Goal: Check status: Check status

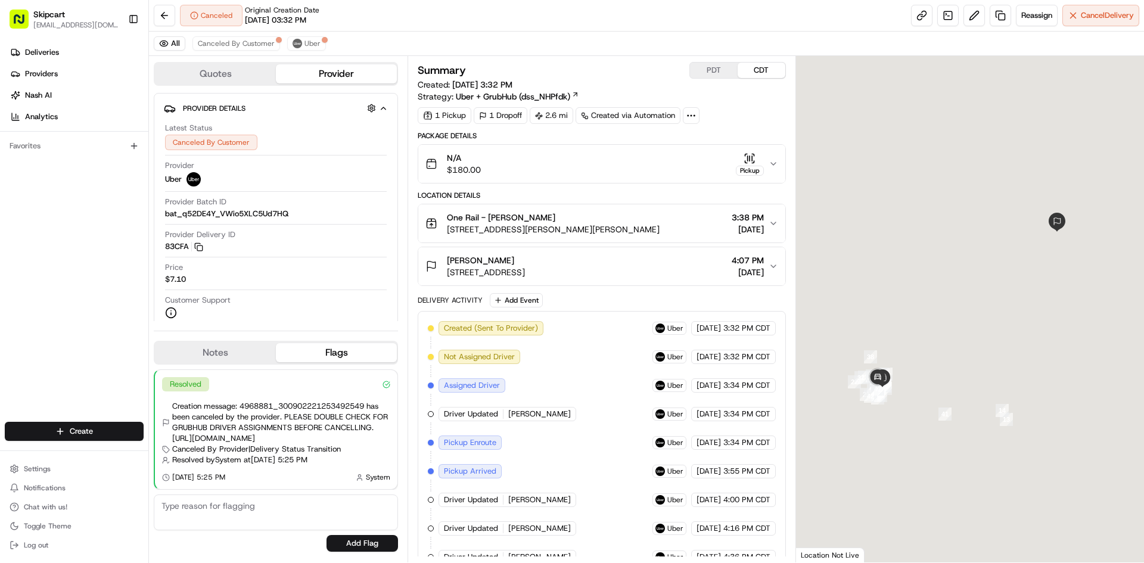
scroll to position [161, 0]
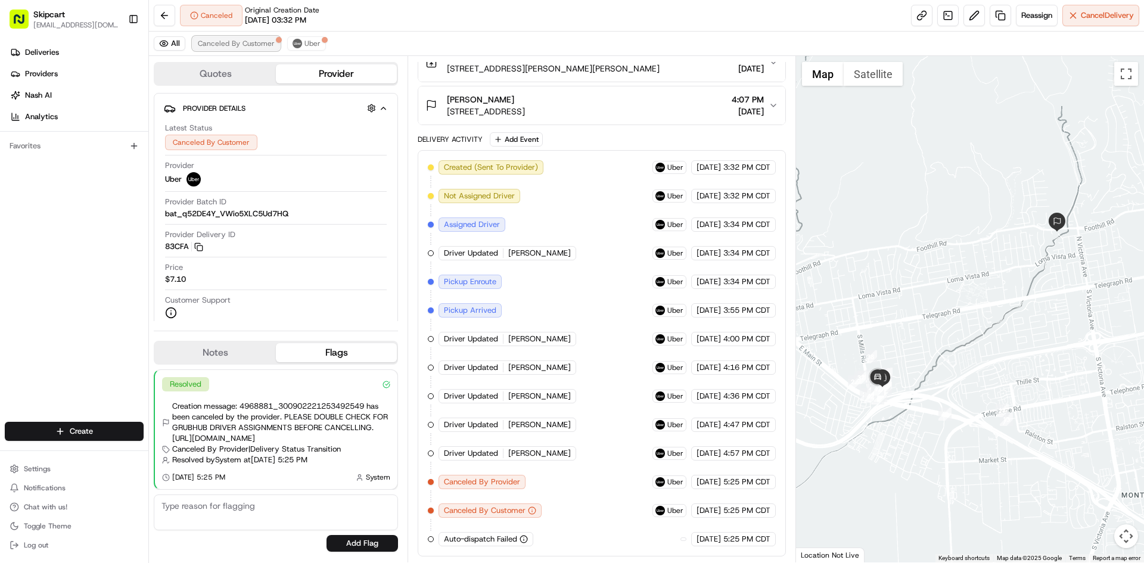
click at [230, 48] on button "Canceled By Customer" at bounding box center [236, 43] width 88 height 14
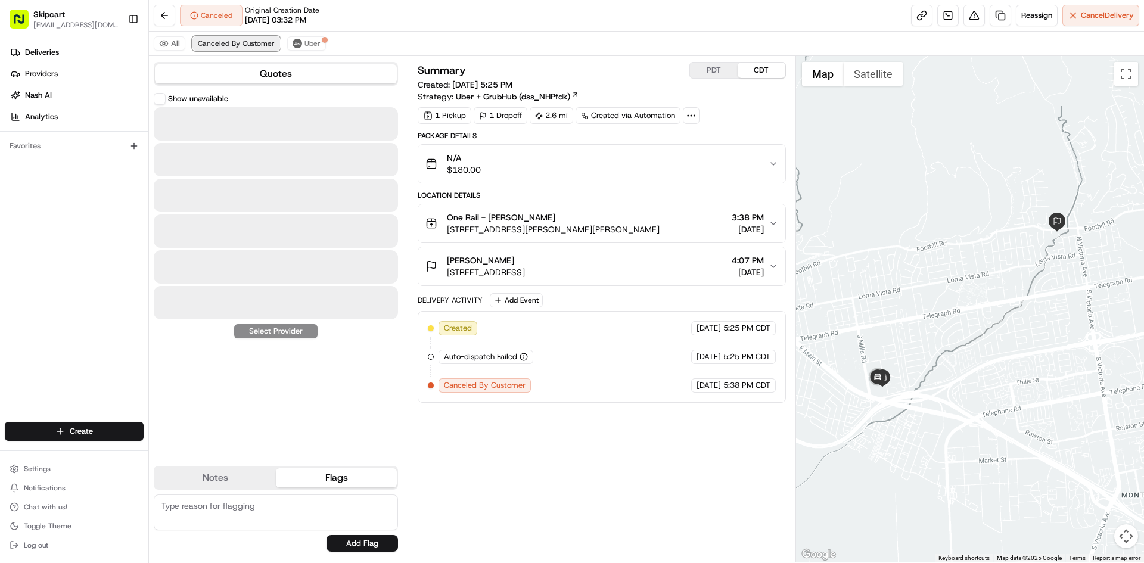
scroll to position [0, 0]
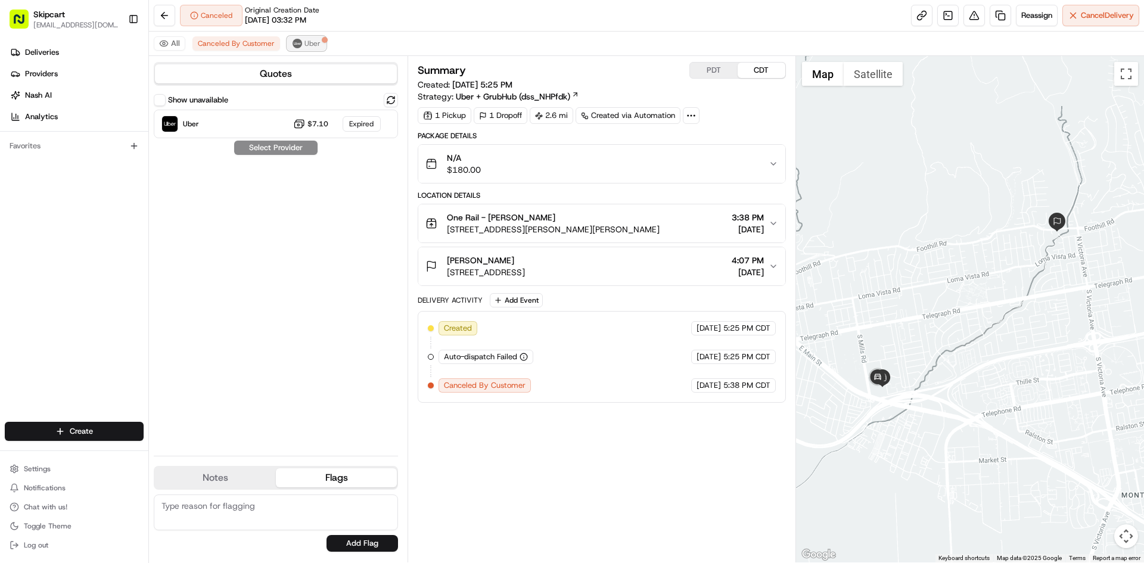
click at [314, 49] on button "Uber" at bounding box center [306, 43] width 39 height 14
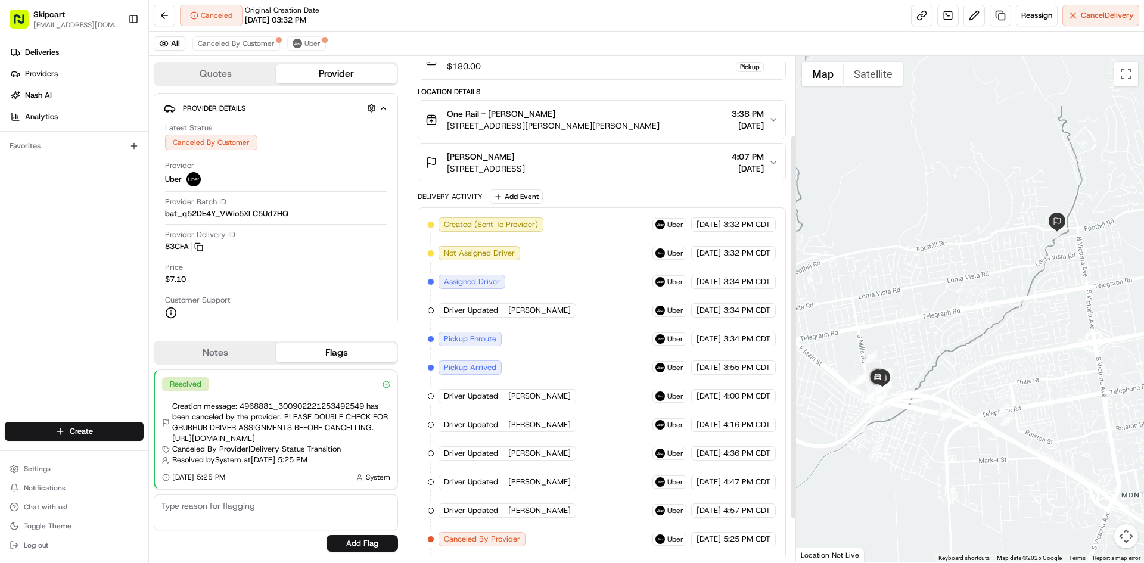
scroll to position [161, 0]
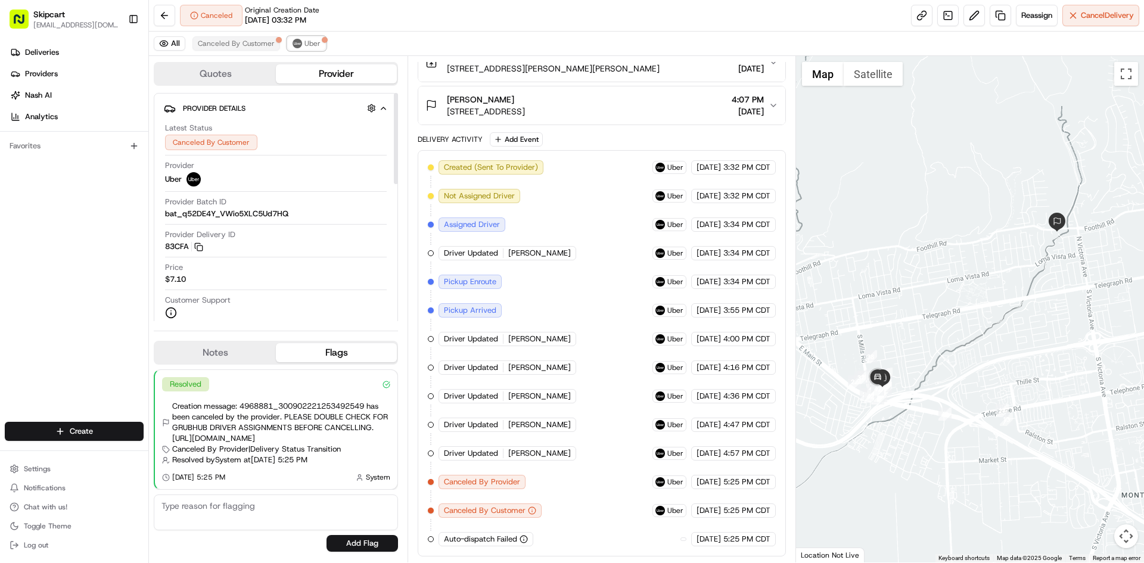
drag, startPoint x: 309, startPoint y: 45, endPoint x: 254, endPoint y: 45, distance: 54.2
click at [309, 45] on span "Uber" at bounding box center [312, 44] width 16 height 10
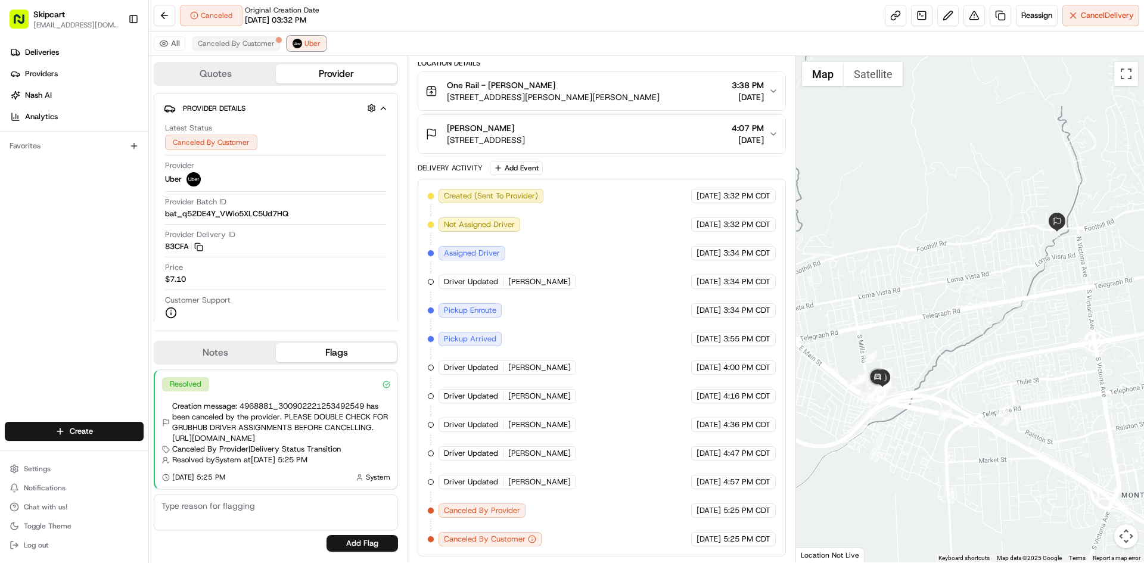
scroll to position [132, 0]
click at [254, 45] on span "Canceled By Customer" at bounding box center [236, 44] width 77 height 10
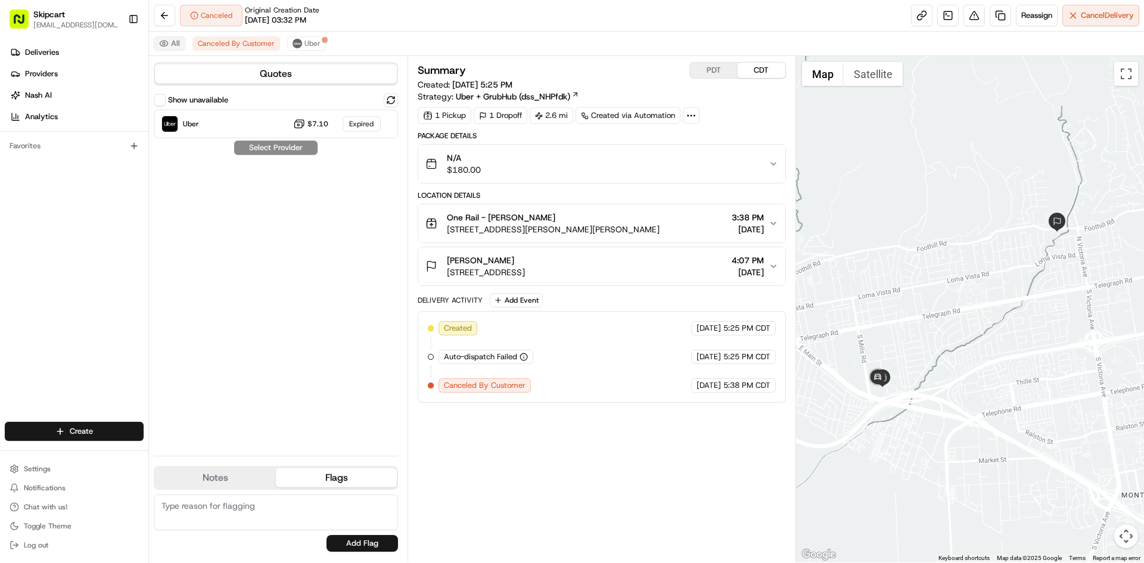
click at [175, 44] on button "All" at bounding box center [170, 43] width 32 height 14
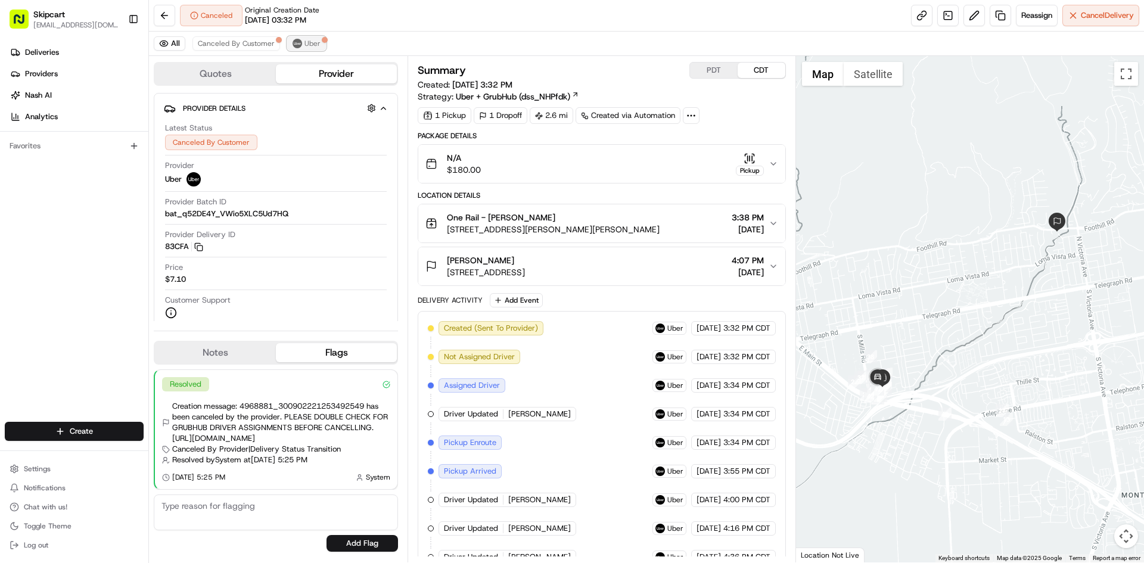
click at [304, 43] on span "Uber" at bounding box center [312, 44] width 16 height 10
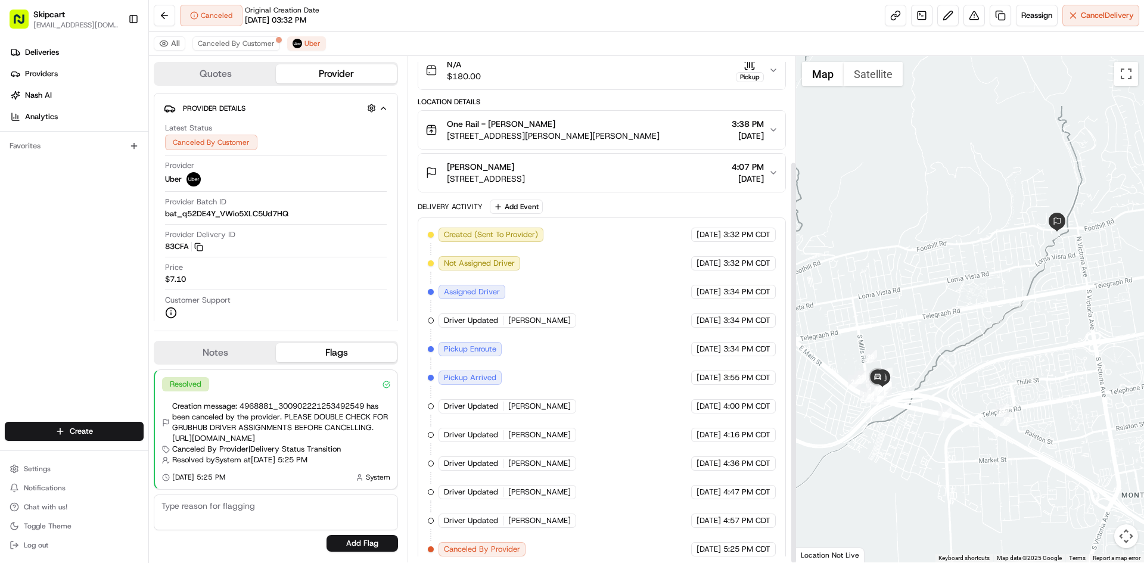
scroll to position [132, 0]
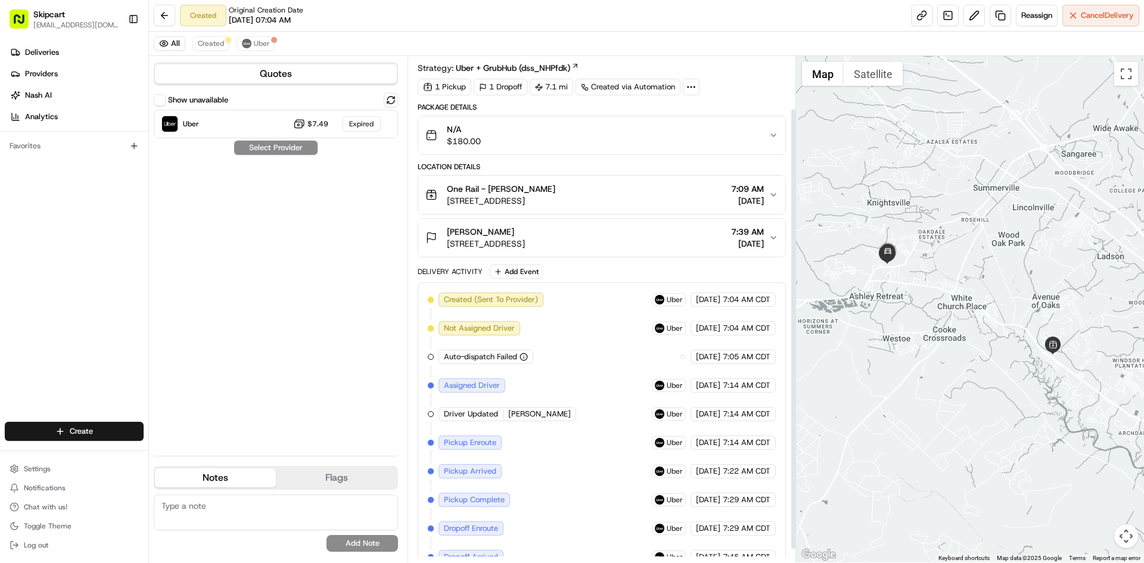
scroll to position [75, 0]
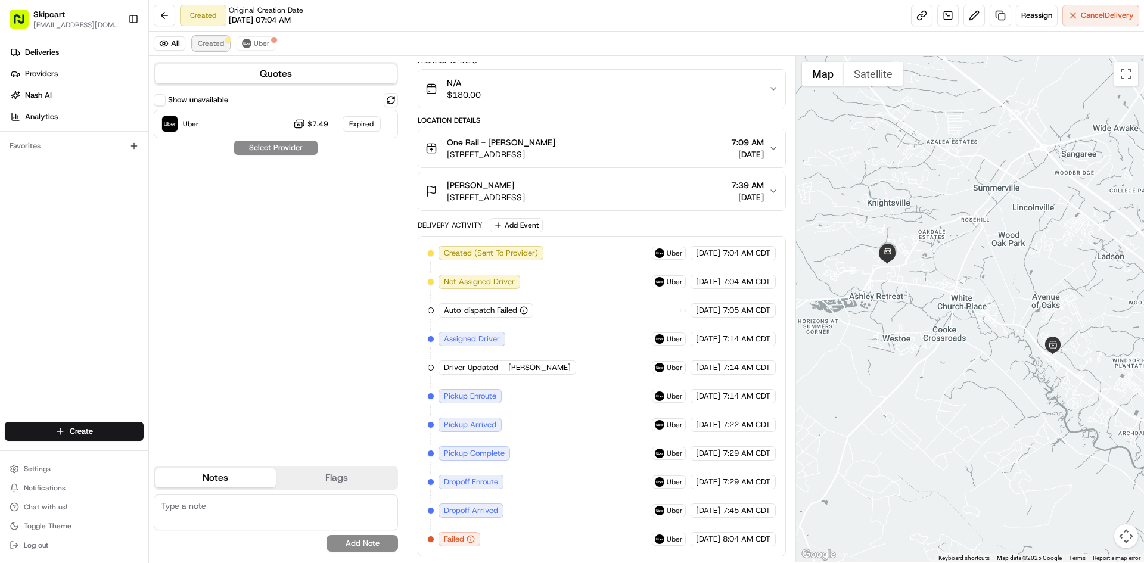
click at [217, 43] on span "Created" at bounding box center [211, 44] width 26 height 10
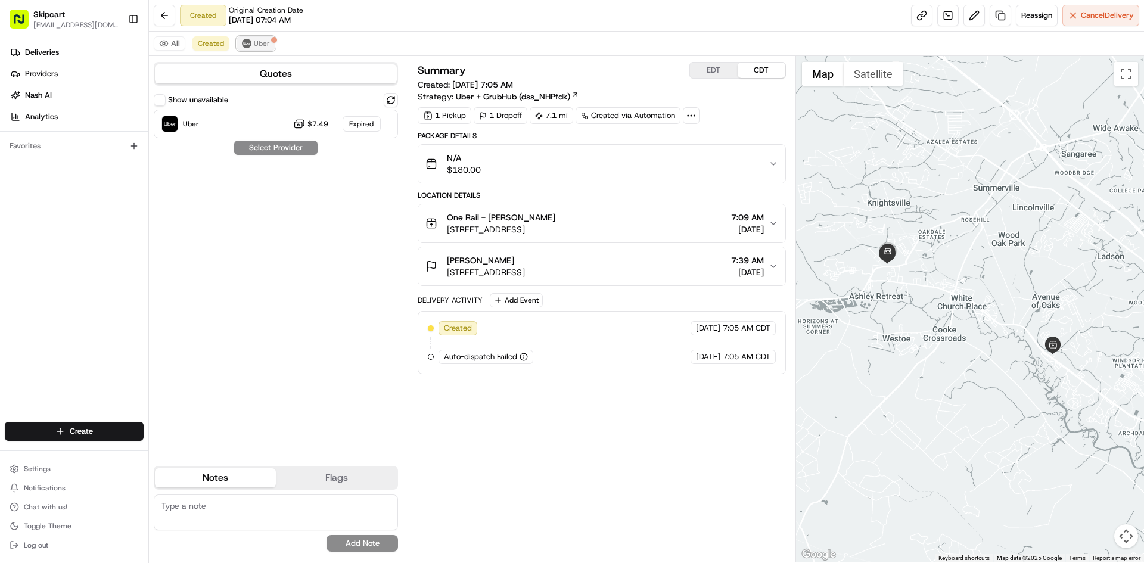
click at [254, 43] on span "Uber" at bounding box center [262, 44] width 16 height 10
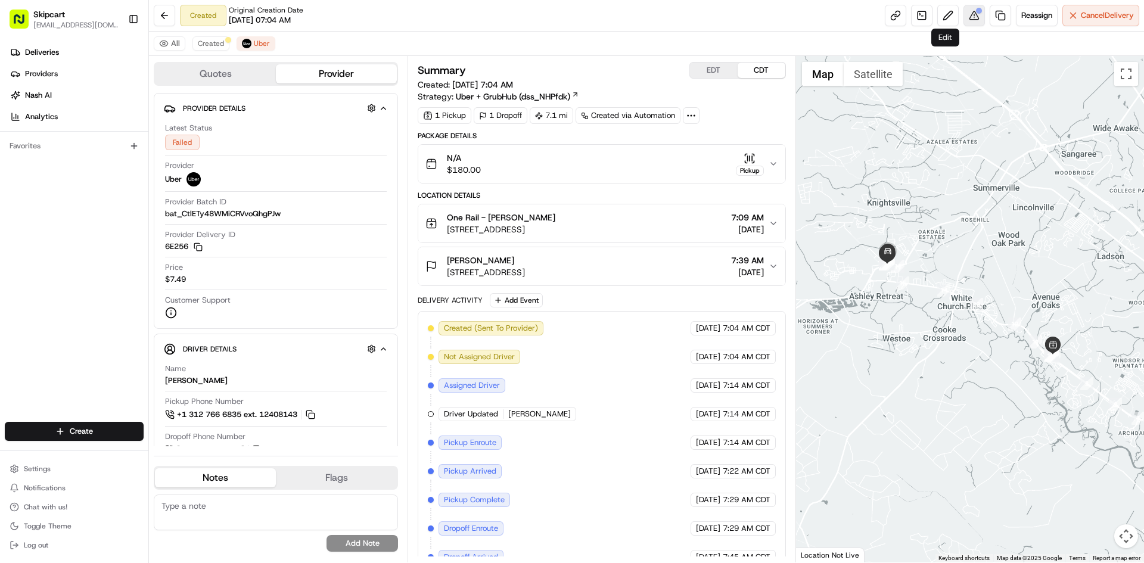
click at [968, 18] on button at bounding box center [973, 15] width 21 height 21
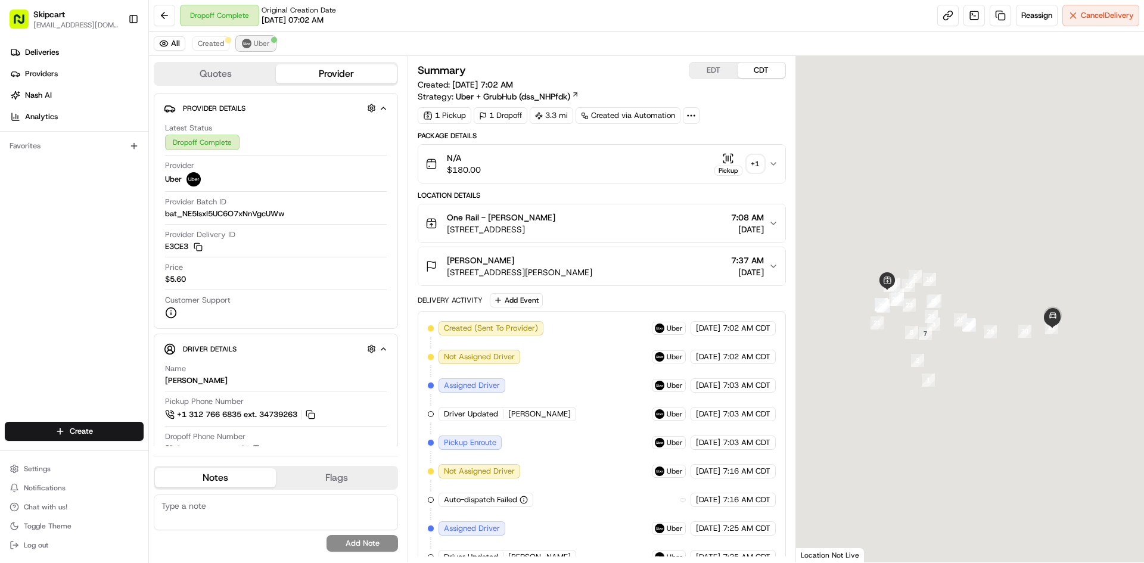
click at [251, 45] on button "Uber" at bounding box center [256, 43] width 39 height 14
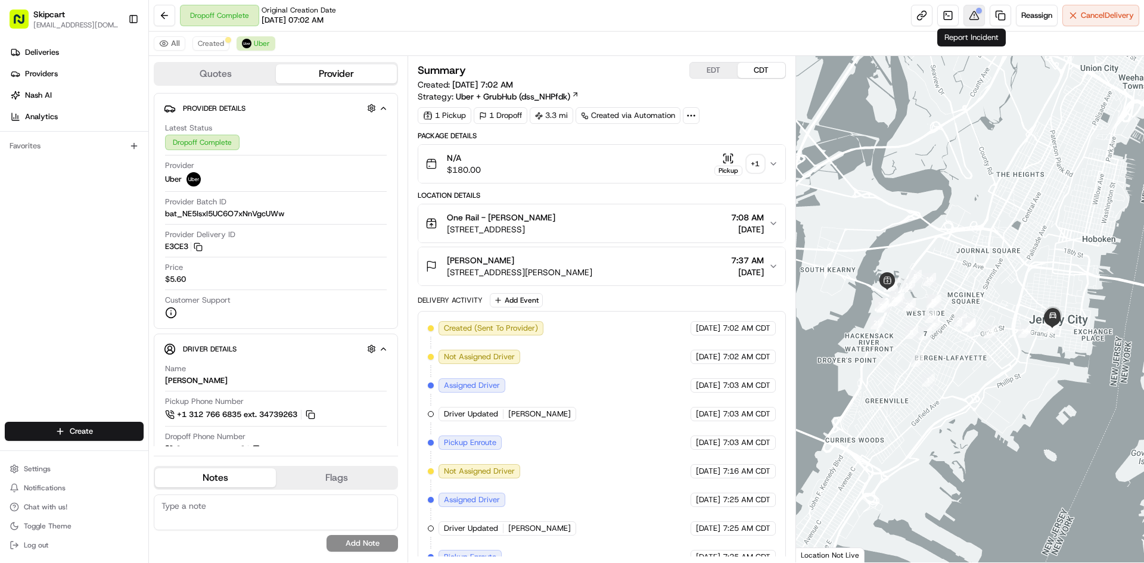
click at [968, 17] on button at bounding box center [973, 15] width 21 height 21
